Goal: Information Seeking & Learning: Find specific fact

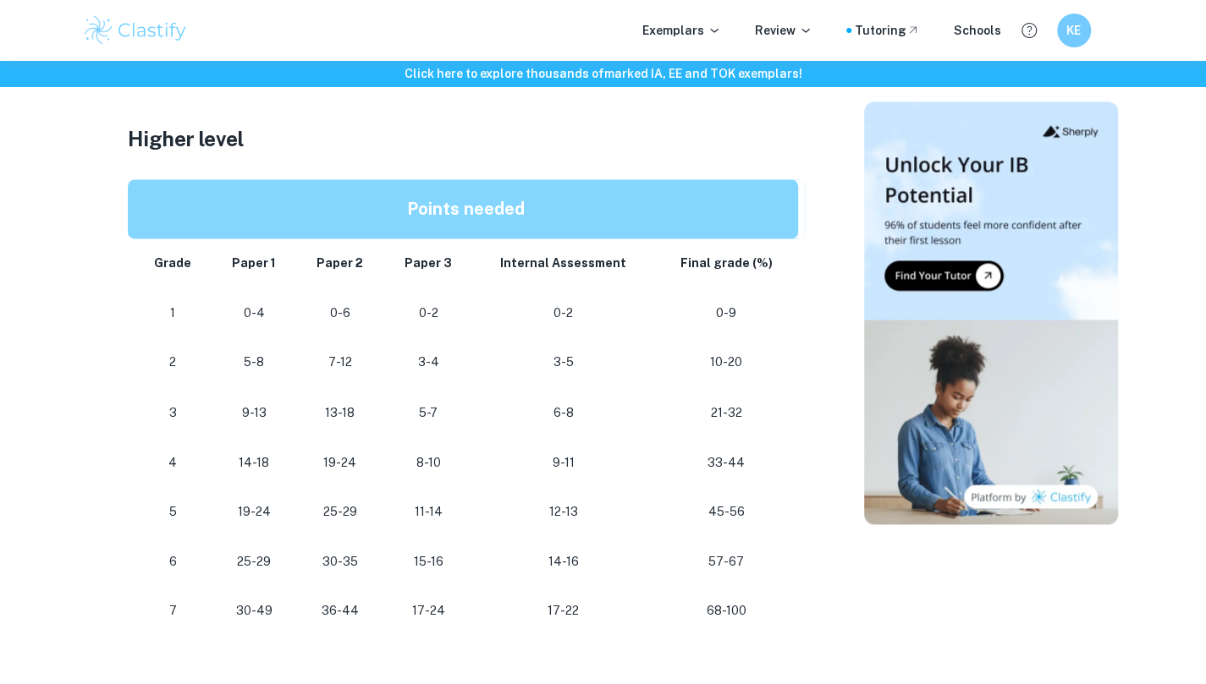
scroll to position [831, 0]
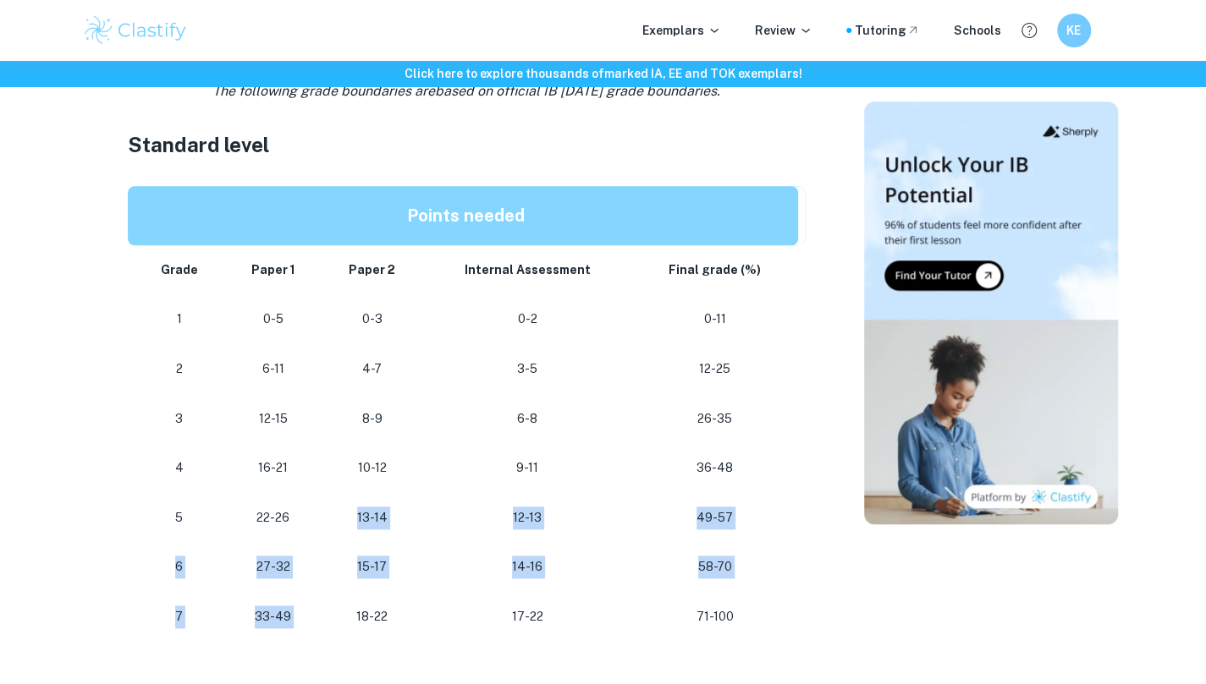
drag, startPoint x: 335, startPoint y: 605, endPoint x: 334, endPoint y: 481, distance: 124.4
click at [334, 481] on tbody "Grade Paper 1 Paper 2 Internal Assessment Final grade (%) 1 0-5 0-3 0-2 0-11 2 …" at bounding box center [466, 443] width 677 height 397
click at [334, 481] on td "10-12" at bounding box center [372, 468] width 101 height 50
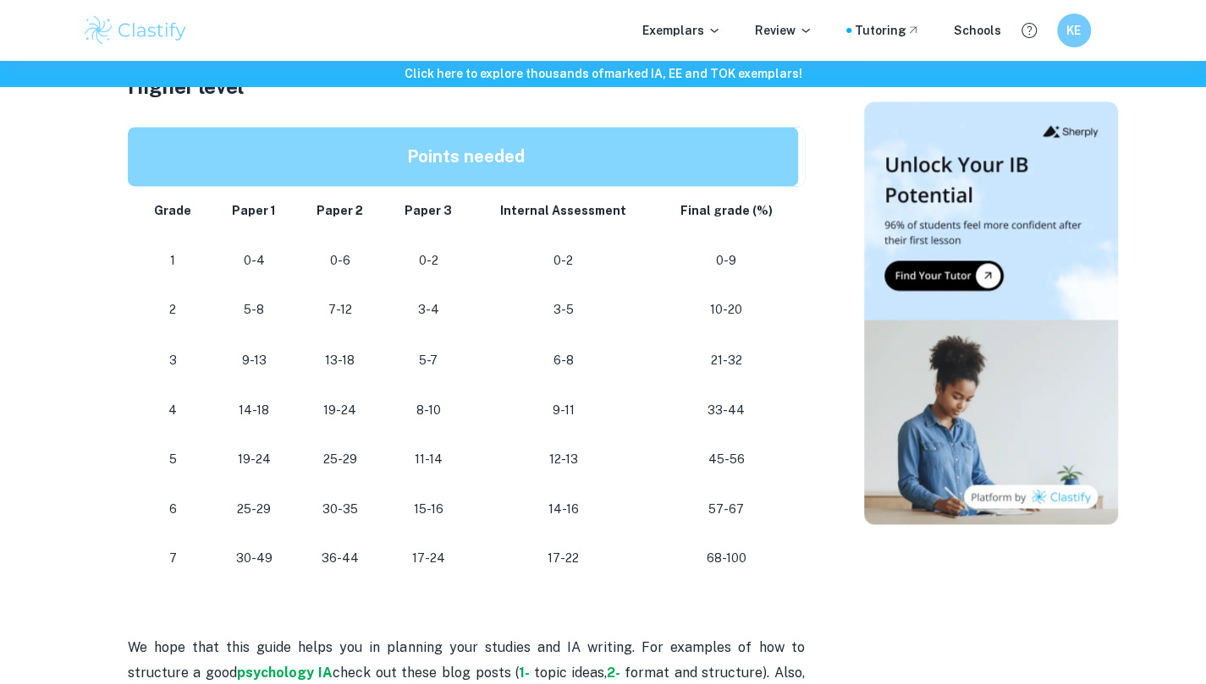
scroll to position [1467, 0]
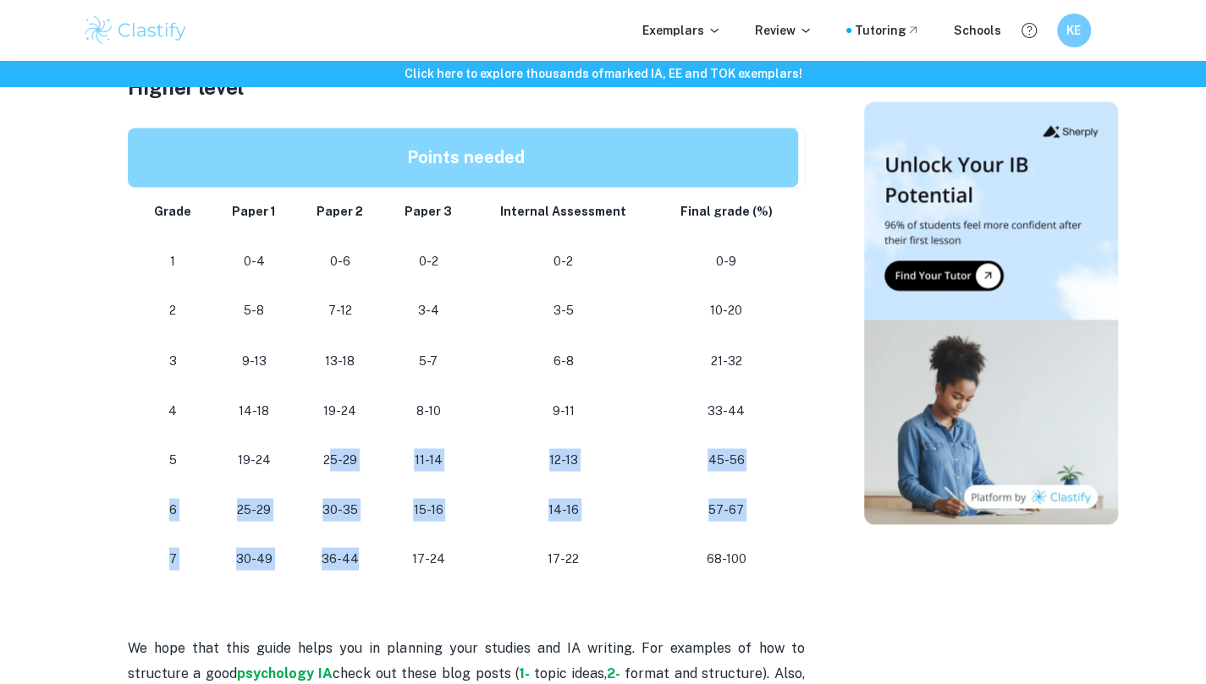
drag, startPoint x: 334, startPoint y: 481, endPoint x: 355, endPoint y: 563, distance: 84.8
click at [355, 563] on tbody "Grade Paper 1 Paper 2 Paper 3 Internal Assessment Final grade (%) 1 0-4 0-6 0-2…" at bounding box center [466, 385] width 677 height 397
click at [355, 563] on p "36-44" at bounding box center [340, 558] width 60 height 23
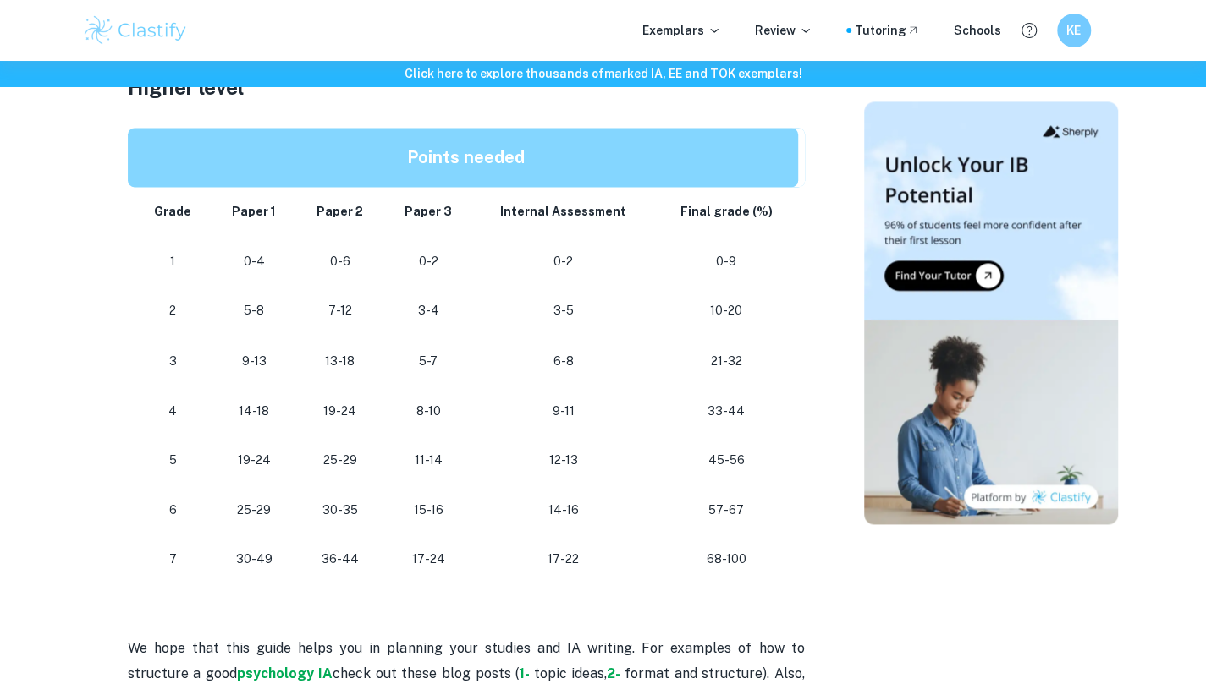
drag, startPoint x: 355, startPoint y: 563, endPoint x: 330, endPoint y: 476, distance: 90.0
click at [330, 476] on tbody "Grade Paper 1 Paper 2 Paper 3 Internal Assessment Final grade (%) 1 0-4 0-6 0-2…" at bounding box center [466, 385] width 677 height 397
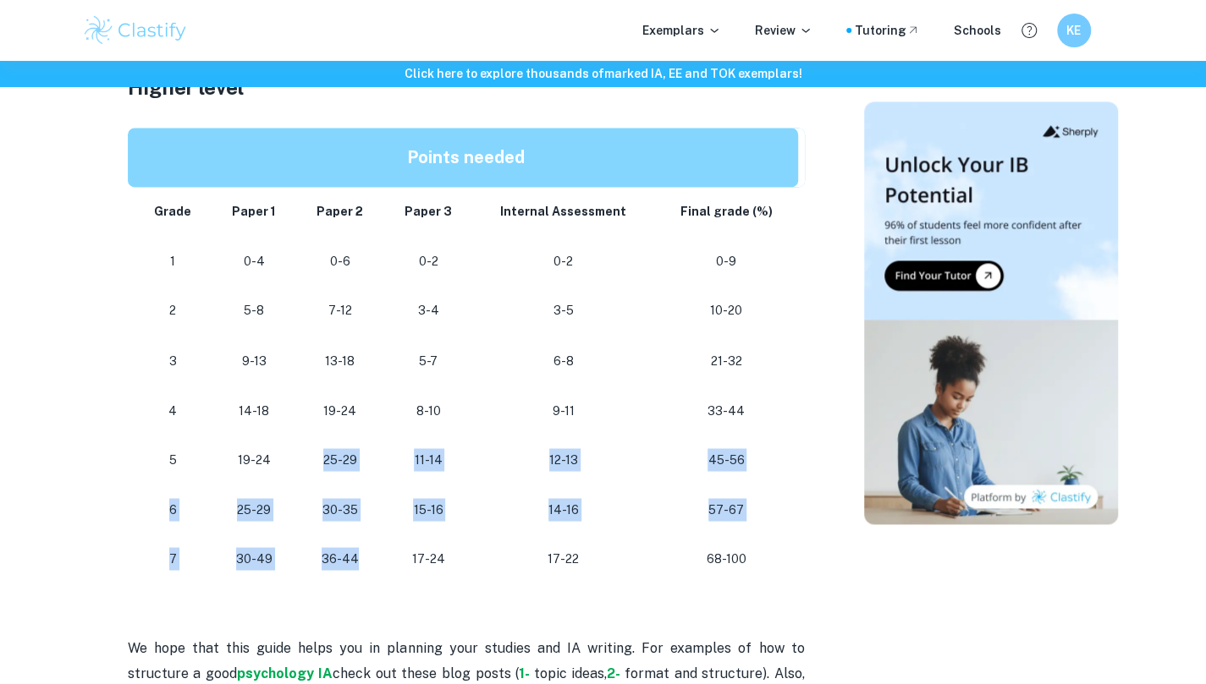
click at [330, 476] on td "25-29" at bounding box center [339, 460] width 87 height 50
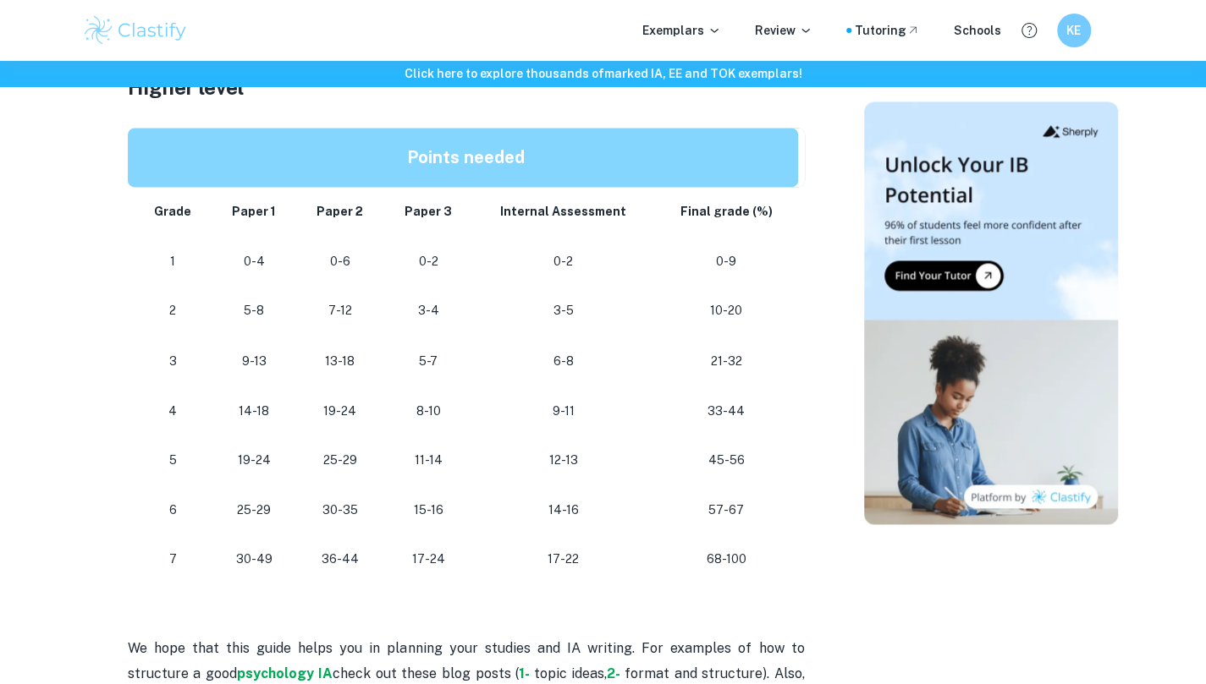
drag, startPoint x: 330, startPoint y: 476, endPoint x: 358, endPoint y: 521, distance: 52.8
click at [358, 521] on tbody "Grade Paper 1 Paper 2 Paper 3 Internal Assessment Final grade (%) 1 0-4 0-6 0-2…" at bounding box center [466, 385] width 677 height 397
click at [358, 521] on td "30-35" at bounding box center [339, 510] width 87 height 50
